Goal: Navigation & Orientation: Find specific page/section

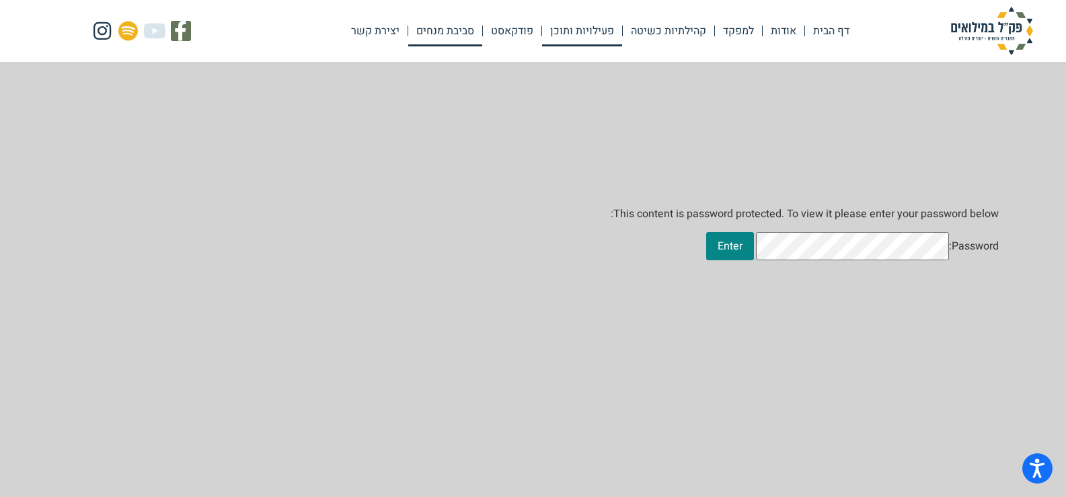
click at [594, 26] on link "פעילויות ותוכן" at bounding box center [582, 30] width 80 height 31
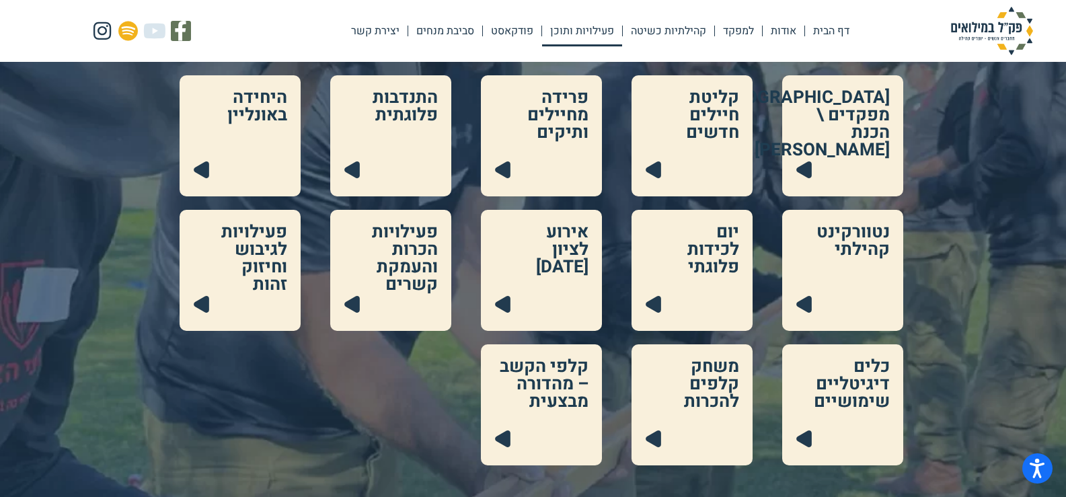
scroll to position [336, 0]
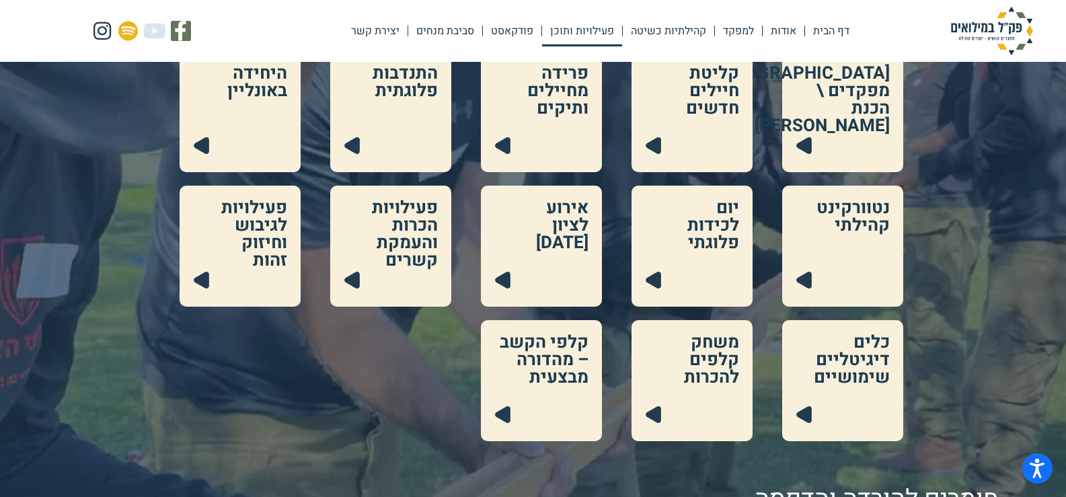
click at [713, 383] on link at bounding box center [691, 380] width 121 height 121
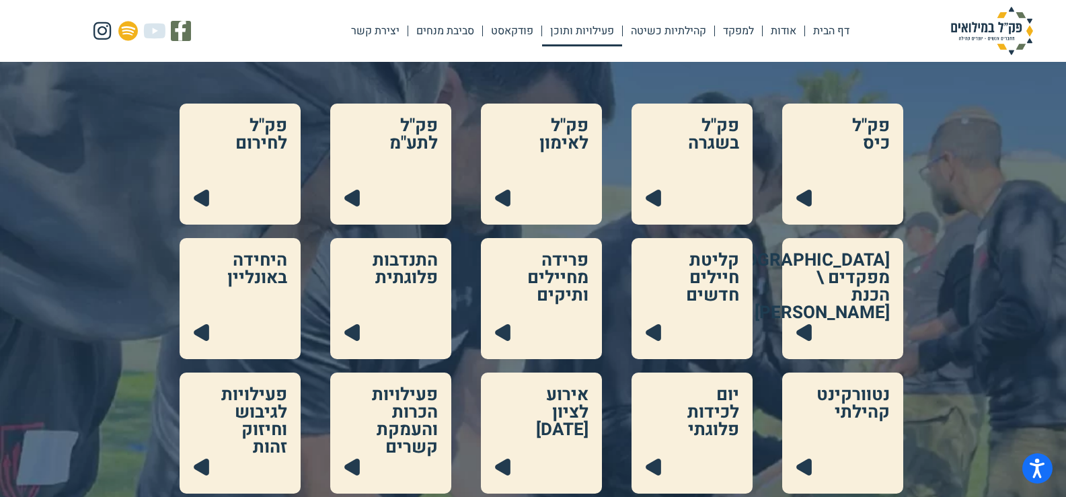
scroll to position [67, 0]
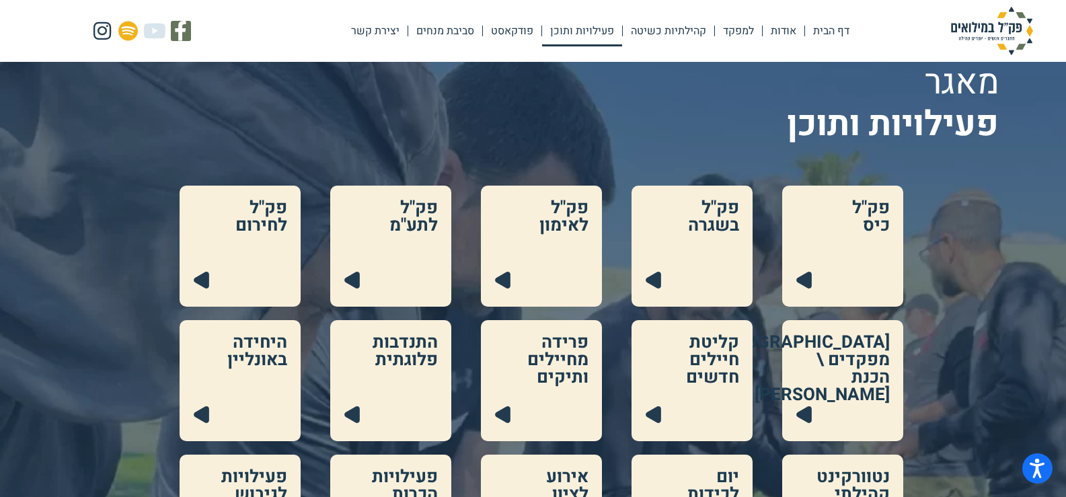
click at [694, 229] on link at bounding box center [691, 246] width 121 height 121
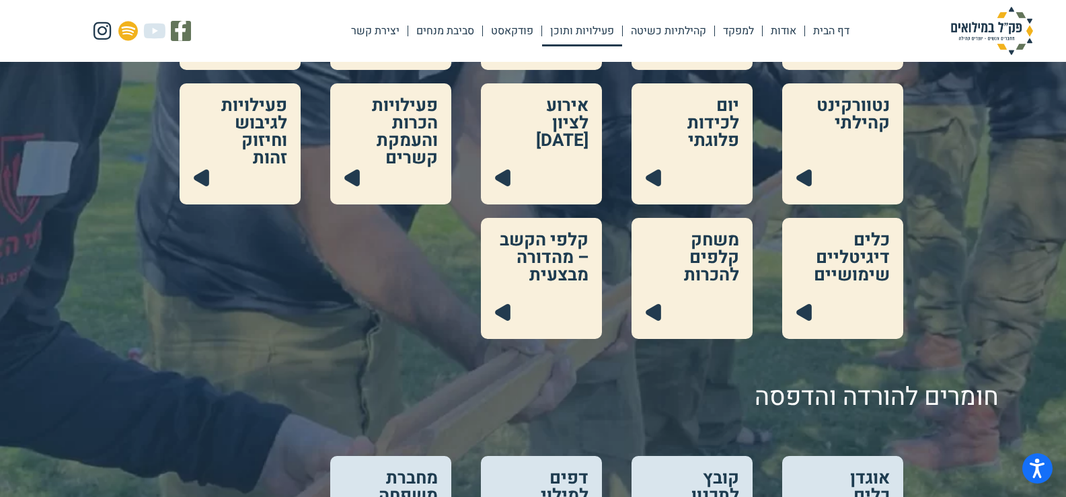
scroll to position [202, 0]
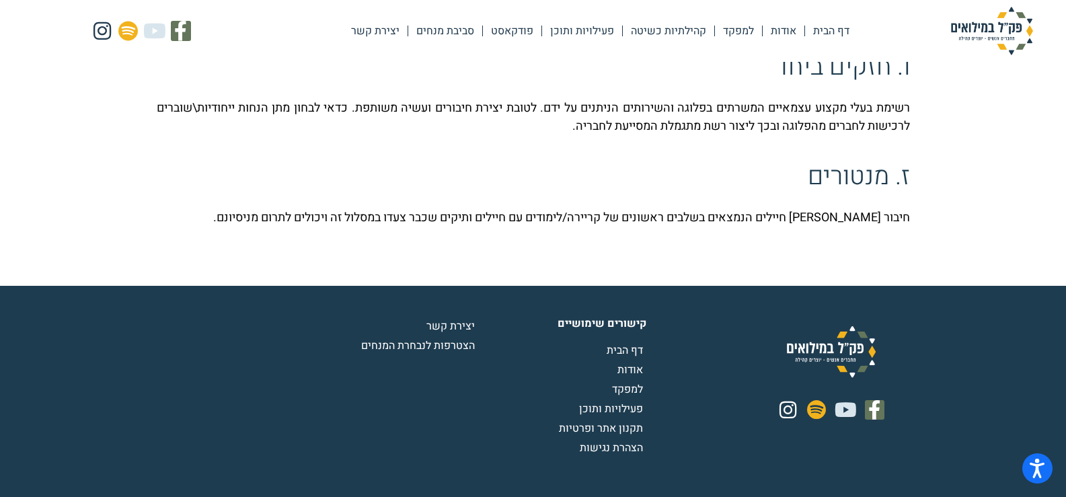
scroll to position [2034, 0]
